Goal: Information Seeking & Learning: Learn about a topic

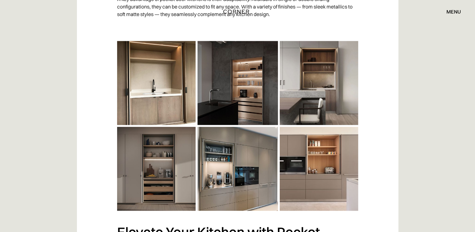
scroll to position [1196, 0]
click at [264, 155] on img at bounding box center [237, 125] width 241 height 169
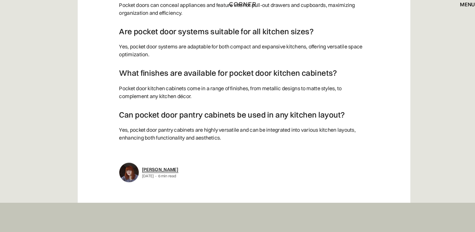
scroll to position [1577, 0]
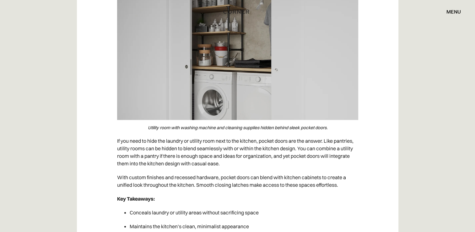
scroll to position [3774, 0]
